Goal: Information Seeking & Learning: Check status

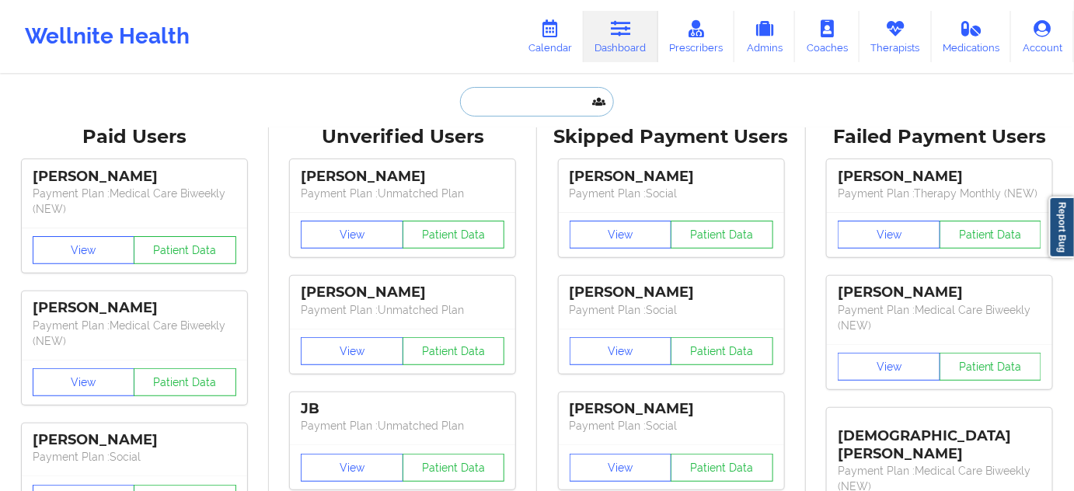
click at [574, 103] on input "text" at bounding box center [537, 102] width 154 height 30
paste input "[PERSON_NAME][EMAIL_ADDRESS][PERSON_NAME][DOMAIN_NAME]"
type input "[PERSON_NAME][EMAIL_ADDRESS][PERSON_NAME][DOMAIN_NAME]"
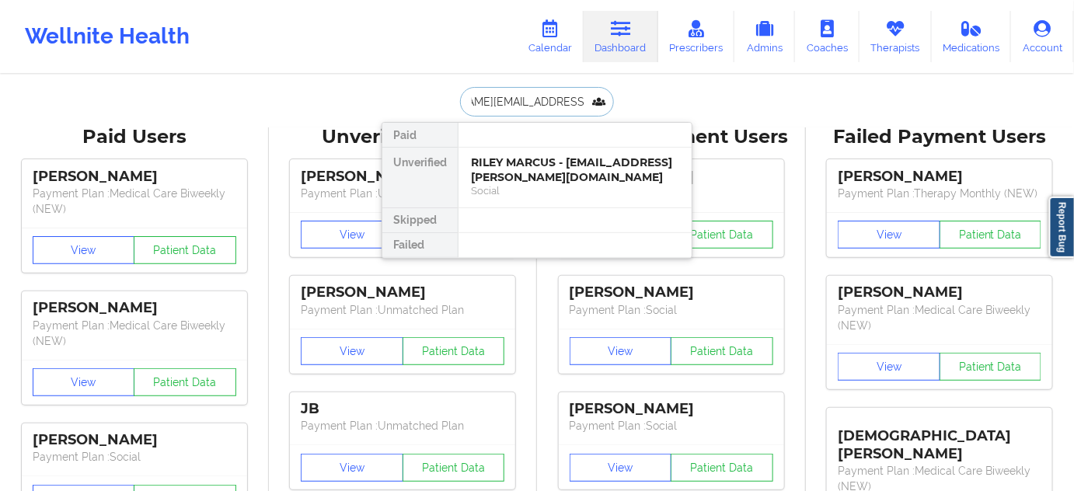
click at [522, 172] on div "RILEY MARCUS - [EMAIL_ADDRESS][PERSON_NAME][DOMAIN_NAME]" at bounding box center [575, 169] width 208 height 29
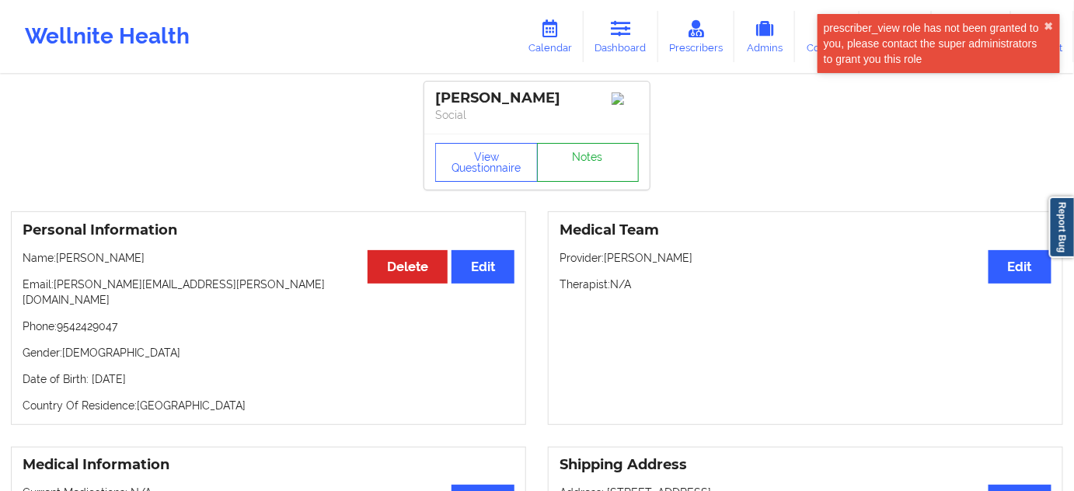
click at [598, 179] on link "Notes" at bounding box center [588, 162] width 103 height 39
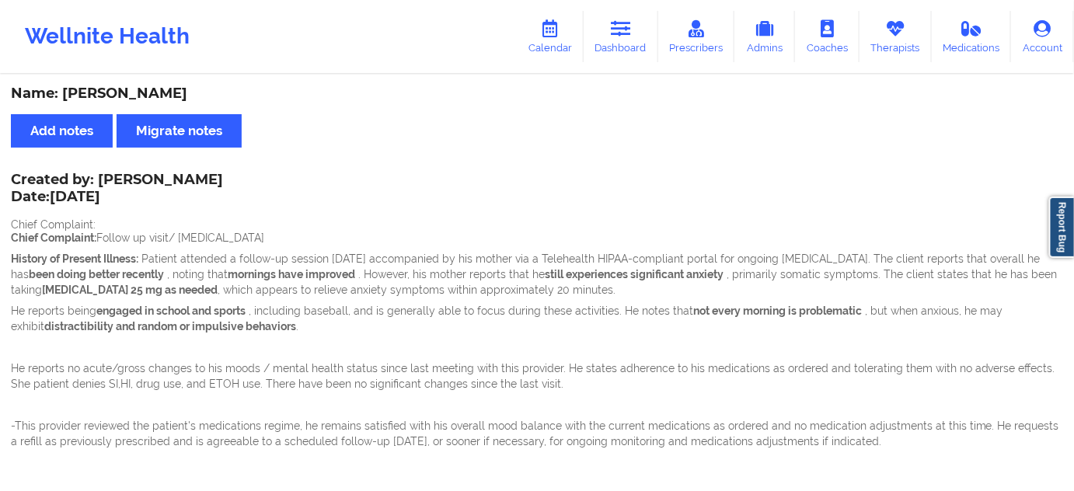
drag, startPoint x: 98, startPoint y: 178, endPoint x: 300, endPoint y: 181, distance: 202.1
copy div "[PERSON_NAME] Date: [DATE]"
drag, startPoint x: 347, startPoint y: 213, endPoint x: 313, endPoint y: 211, distance: 33.5
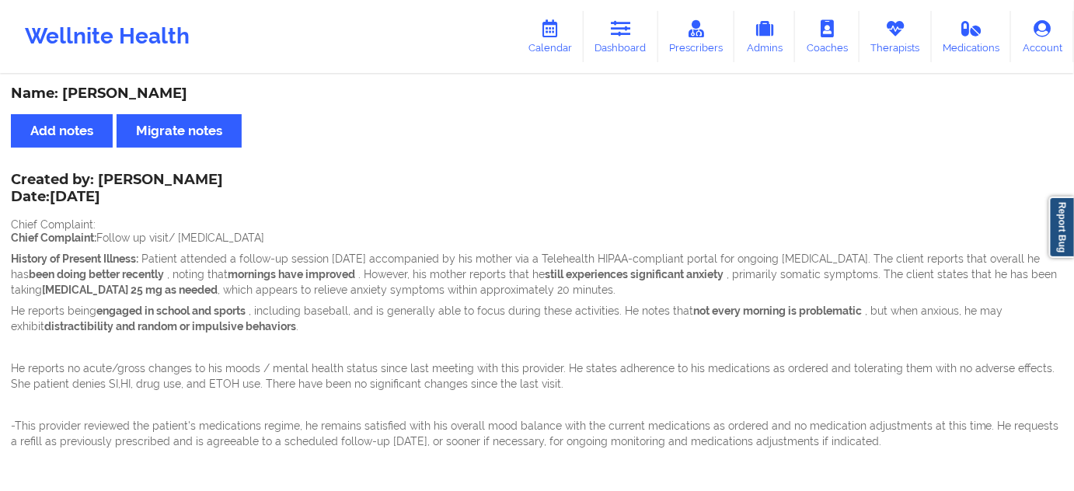
drag, startPoint x: 100, startPoint y: 173, endPoint x: 245, endPoint y: 177, distance: 144.6
drag, startPoint x: 100, startPoint y: 177, endPoint x: 242, endPoint y: 180, distance: 141.5
click at [223, 180] on div "Created by: [PERSON_NAME] Date: [DATE]" at bounding box center [117, 190] width 212 height 36
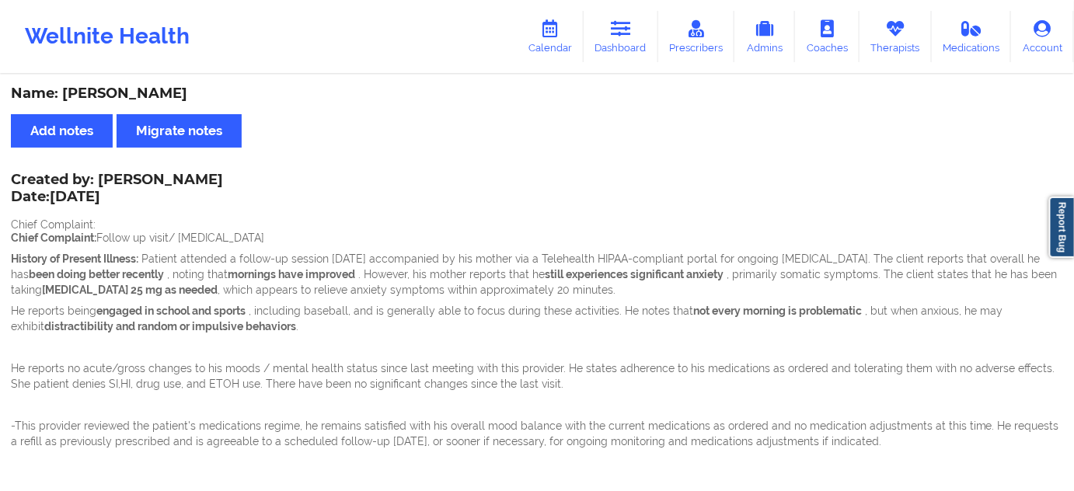
copy div "[PERSON_NAME]"
